Goal: Transaction & Acquisition: Purchase product/service

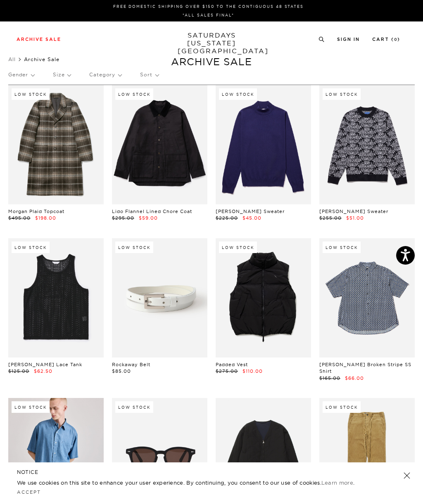
click at [30, 77] on p "Gender" at bounding box center [21, 74] width 26 height 19
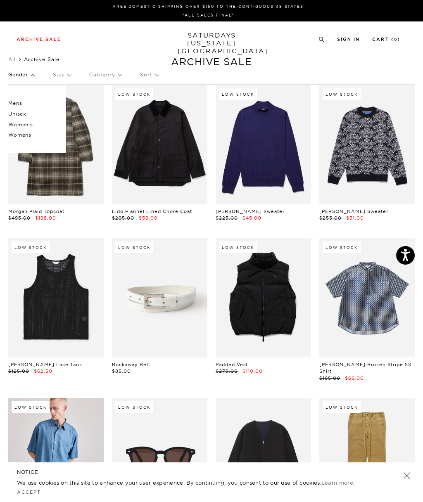
click at [19, 102] on p "Mens" at bounding box center [33, 103] width 50 height 11
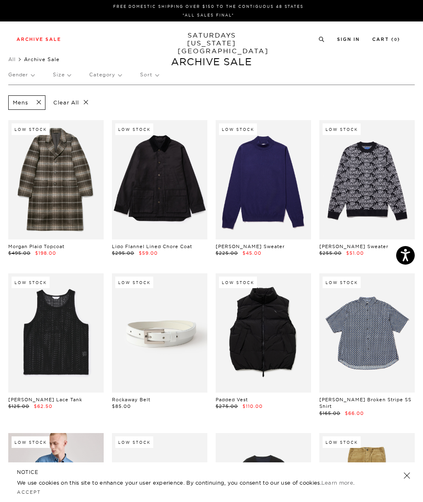
click at [117, 75] on p "Category" at bounding box center [105, 74] width 32 height 19
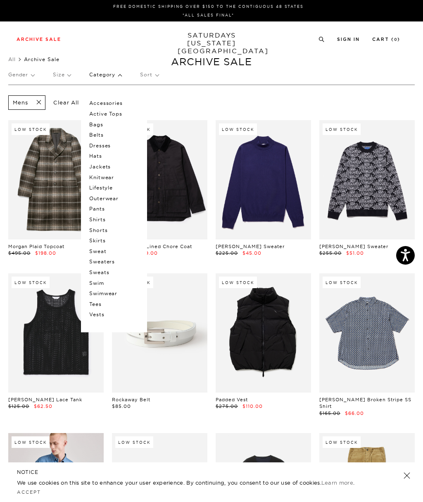
click at [328, 71] on div "Gender Size Category Accessories Active Tops Bags Belts Dresses Hats Jackets Kn…" at bounding box center [211, 76] width 407 height 22
click at [118, 45] on div "Archive Sale Men's Tees Shirts Shorts Swim Knitwear Pants Sweats Women's" at bounding box center [211, 38] width 423 height 35
click at [67, 77] on p "Size" at bounding box center [62, 74] width 18 height 19
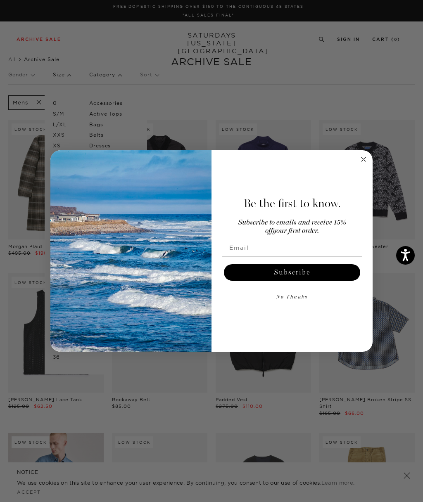
click at [366, 159] on circle "Close dialog" at bounding box center [364, 160] width 10 height 10
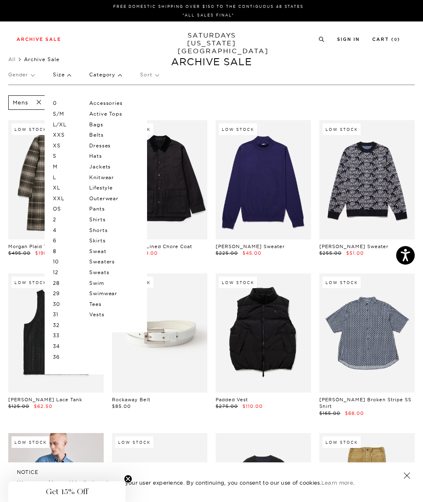
click at [67, 77] on p "Size" at bounding box center [62, 74] width 18 height 19
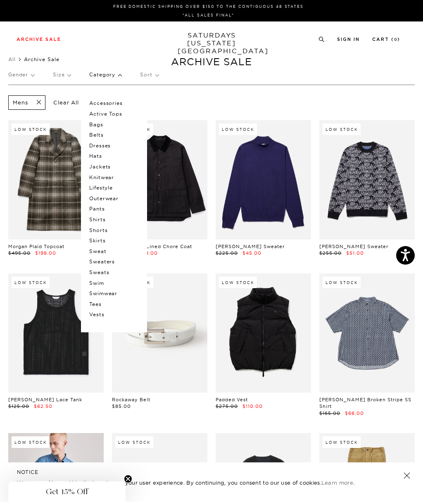
click at [119, 74] on p "Category" at bounding box center [105, 74] width 32 height 19
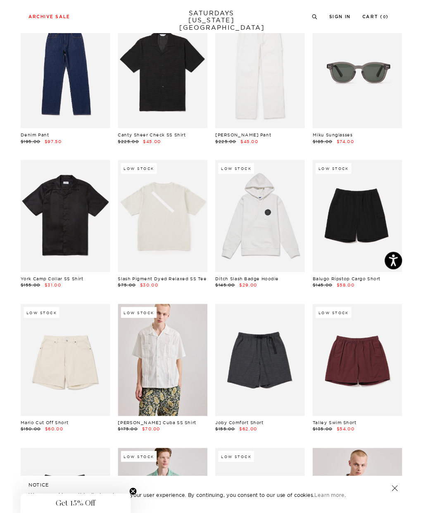
scroll to position [877, 0]
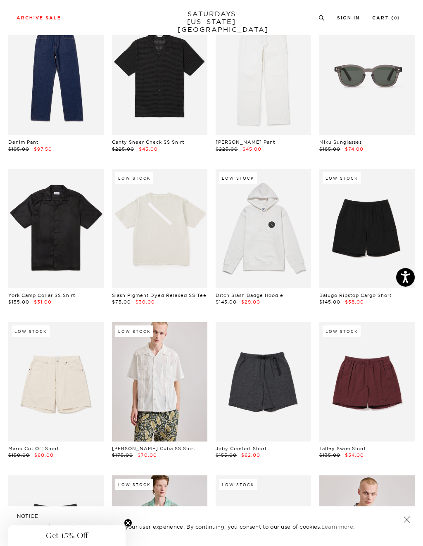
click at [288, 235] on link at bounding box center [263, 228] width 95 height 119
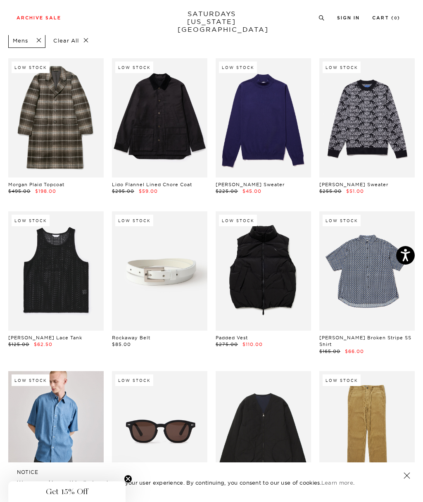
scroll to position [0, 0]
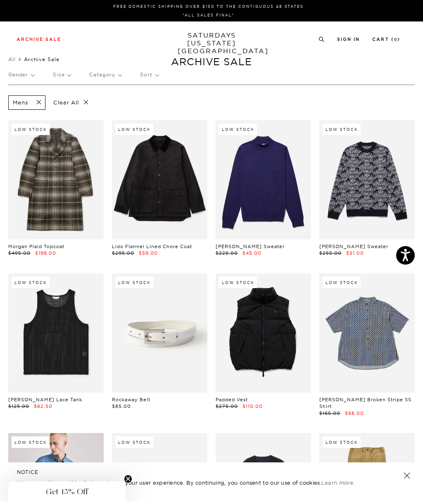
click at [69, 70] on p "Size" at bounding box center [62, 74] width 18 height 19
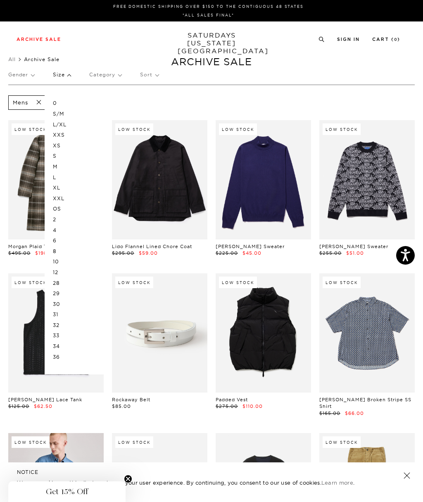
click at [63, 320] on p "32" at bounding box center [78, 325] width 50 height 11
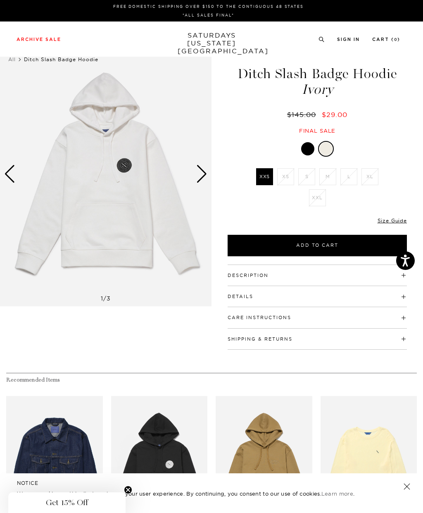
click at [194, 173] on img at bounding box center [106, 174] width 212 height 264
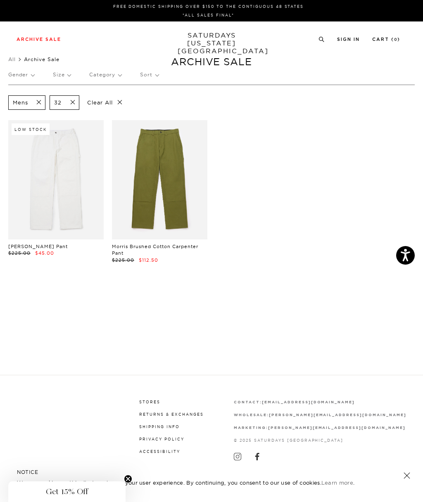
click at [80, 174] on link at bounding box center [55, 179] width 95 height 119
click at [69, 72] on p "Size" at bounding box center [62, 74] width 18 height 19
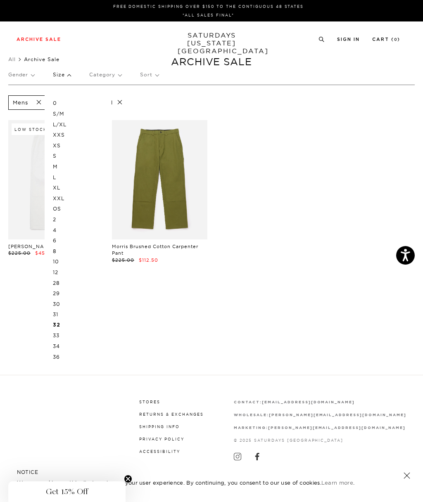
click at [64, 186] on p "XL" at bounding box center [78, 188] width 50 height 11
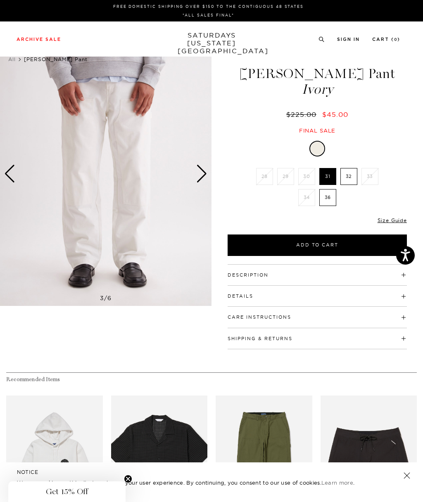
click at [200, 177] on div "Next slide" at bounding box center [201, 174] width 11 height 18
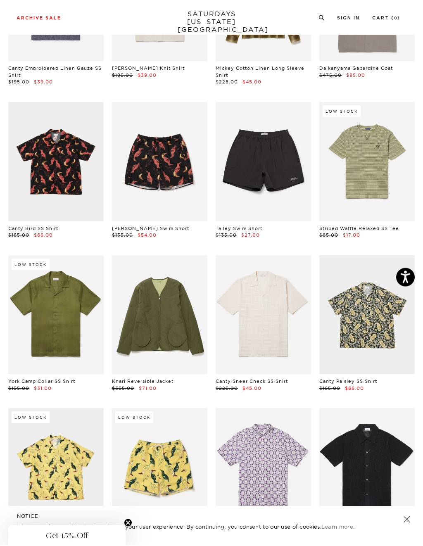
scroll to position [1111, 0]
click at [369, 184] on link at bounding box center [366, 161] width 95 height 119
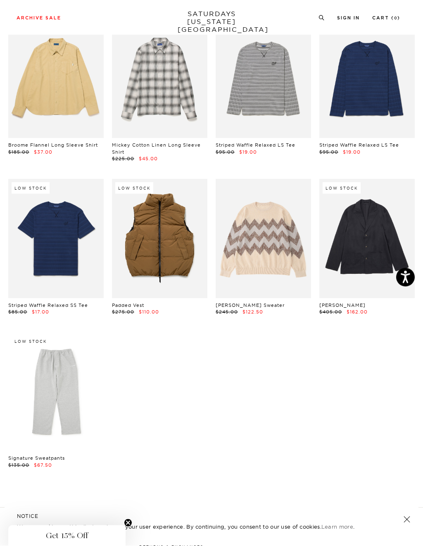
scroll to position [1974, 0]
click at [178, 239] on link at bounding box center [159, 238] width 95 height 119
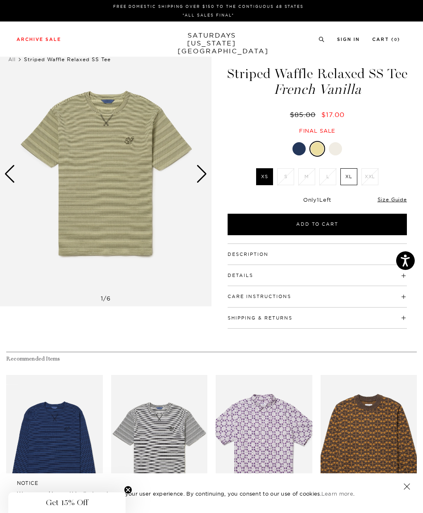
click at [350, 174] on label "XL" at bounding box center [348, 176] width 17 height 17
click at [0, 0] on input "XL" at bounding box center [0, 0] width 0 height 0
click at [201, 176] on div "Next slide" at bounding box center [201, 174] width 11 height 18
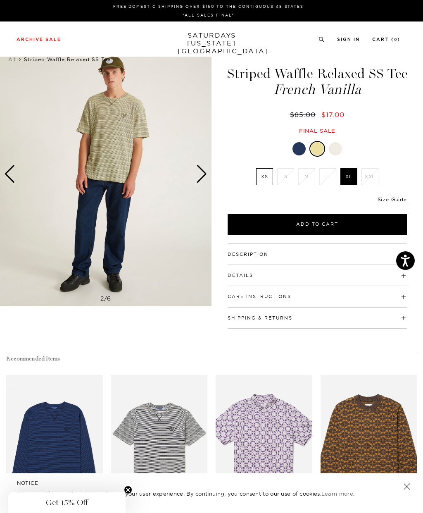
click at [198, 171] on div "Next slide" at bounding box center [201, 174] width 11 height 18
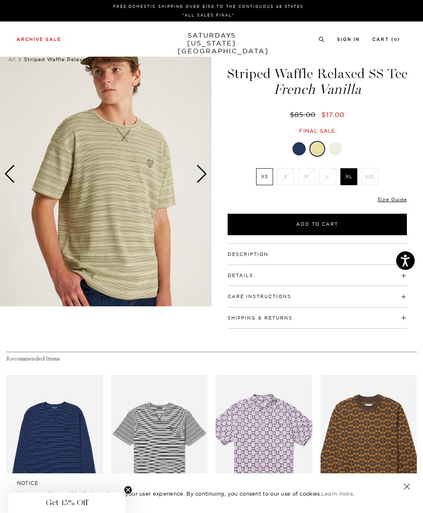
click at [205, 171] on div "Next slide" at bounding box center [201, 174] width 11 height 18
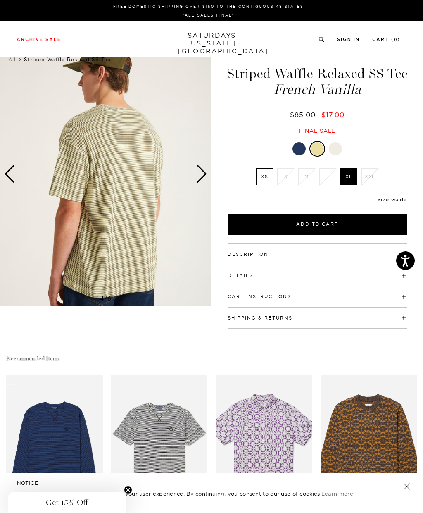
click at [202, 175] on div "Next slide" at bounding box center [201, 174] width 11 height 18
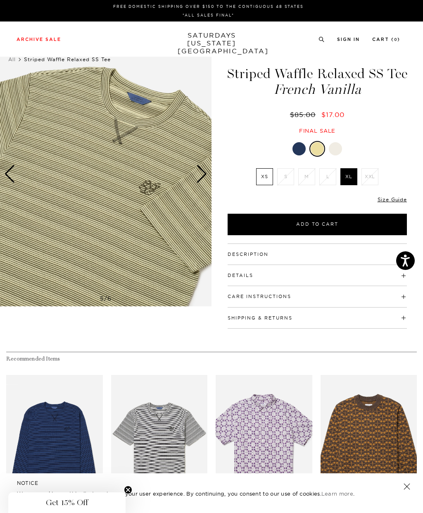
click at [204, 178] on div "Next slide" at bounding box center [201, 174] width 11 height 18
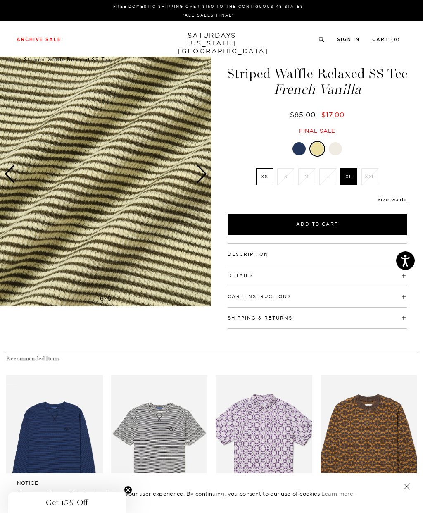
click at [198, 176] on div "Next slide" at bounding box center [201, 174] width 11 height 18
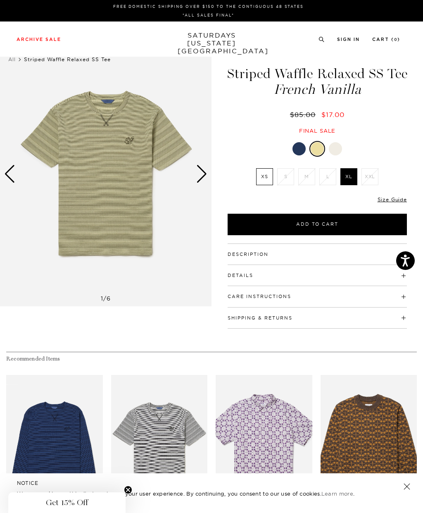
click at [202, 174] on div "Next slide" at bounding box center [201, 174] width 11 height 18
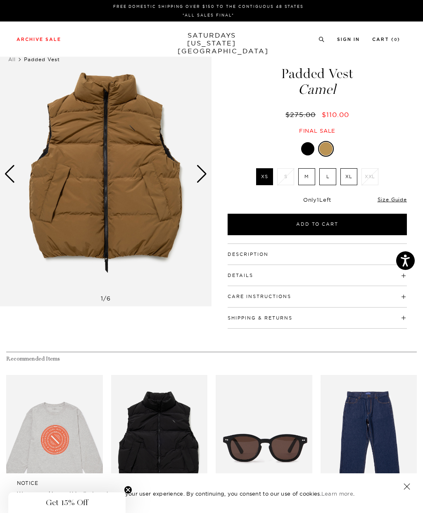
click at [327, 176] on label "L" at bounding box center [327, 176] width 17 height 17
click at [0, 0] on input "L" at bounding box center [0, 0] width 0 height 0
click at [306, 150] on div at bounding box center [307, 148] width 13 height 13
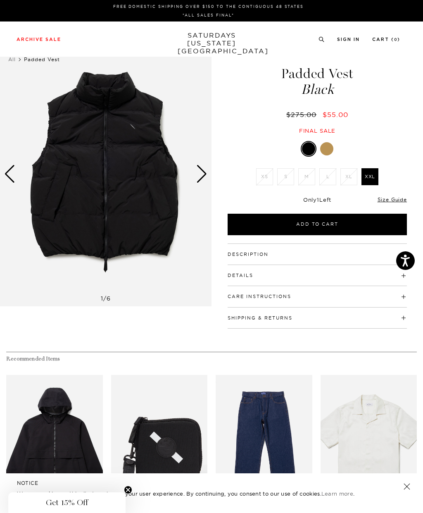
click at [325, 150] on div at bounding box center [326, 148] width 13 height 13
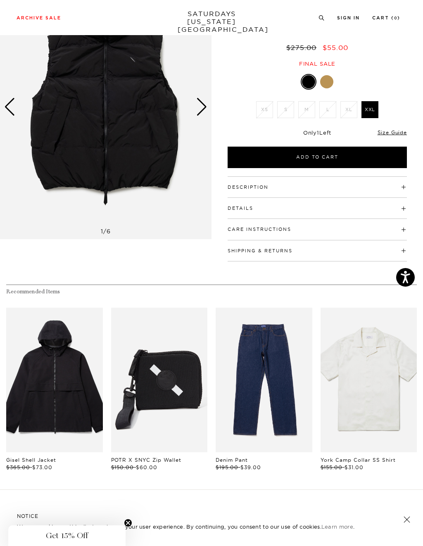
scroll to position [69, 0]
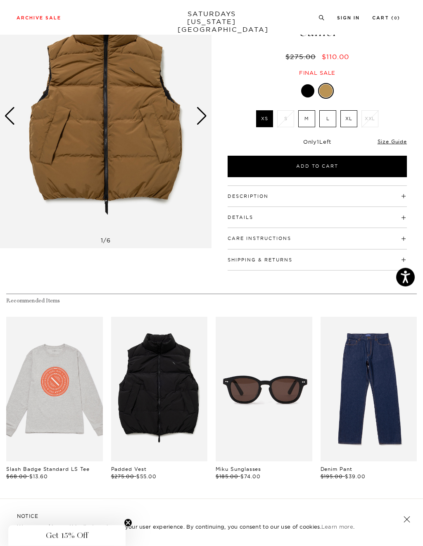
scroll to position [64, 0]
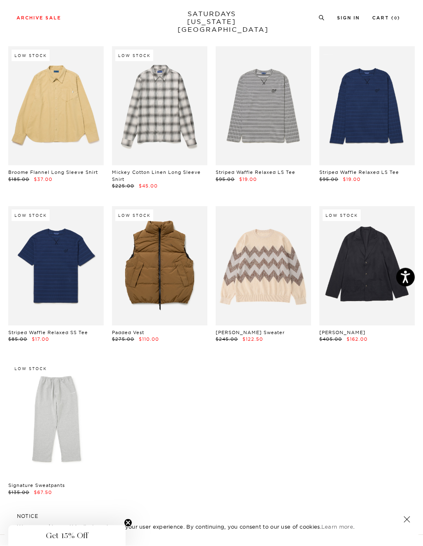
scroll to position [1956, 0]
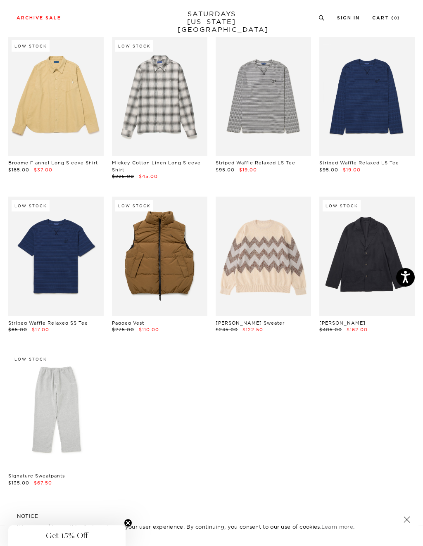
click at [58, 250] on link at bounding box center [55, 256] width 95 height 119
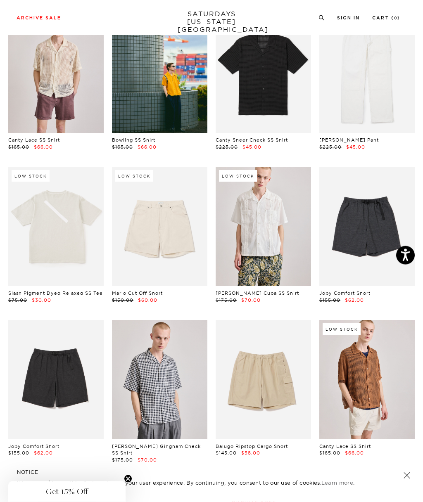
scroll to position [413, 0]
click at [191, 246] on link at bounding box center [159, 226] width 95 height 119
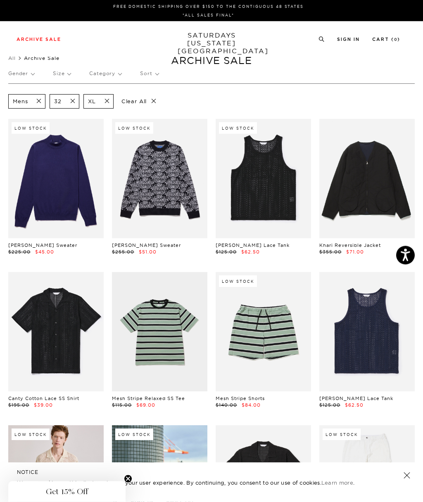
scroll to position [0, 0]
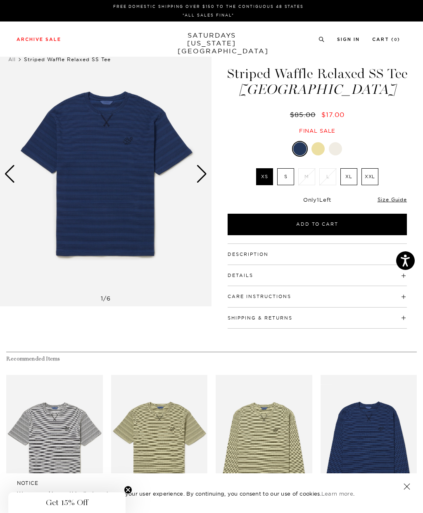
click at [350, 177] on label "XL" at bounding box center [348, 176] width 17 height 17
click at [0, 0] on input "XL" at bounding box center [0, 0] width 0 height 0
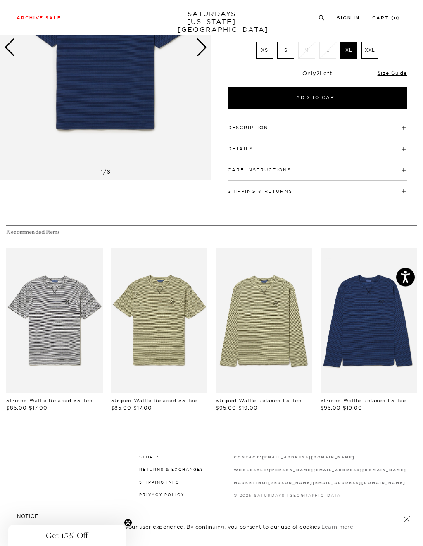
scroll to position [138, 0]
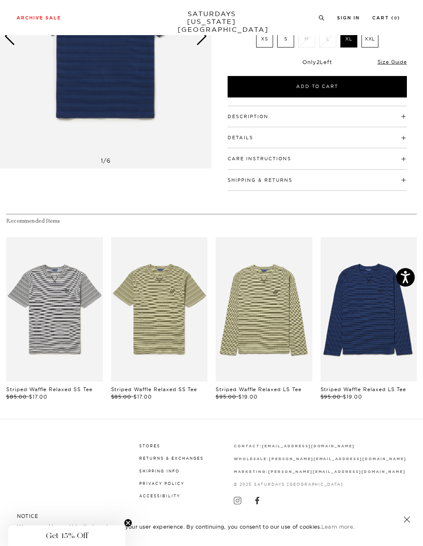
click at [72, 386] on link "Striped Waffle Relaxed SS Tee" at bounding box center [49, 389] width 86 height 6
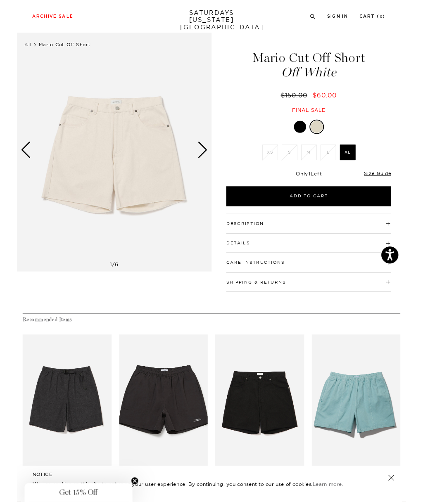
scroll to position [17, 0]
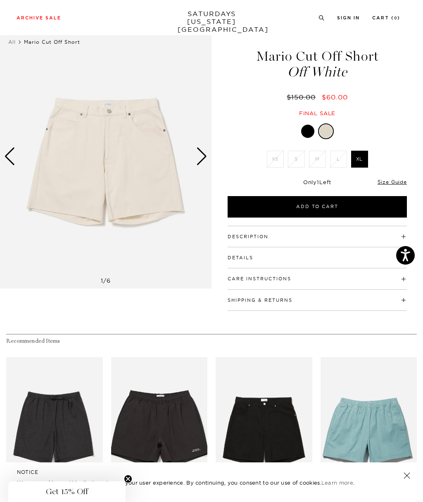
click at [311, 130] on div at bounding box center [307, 131] width 13 height 13
